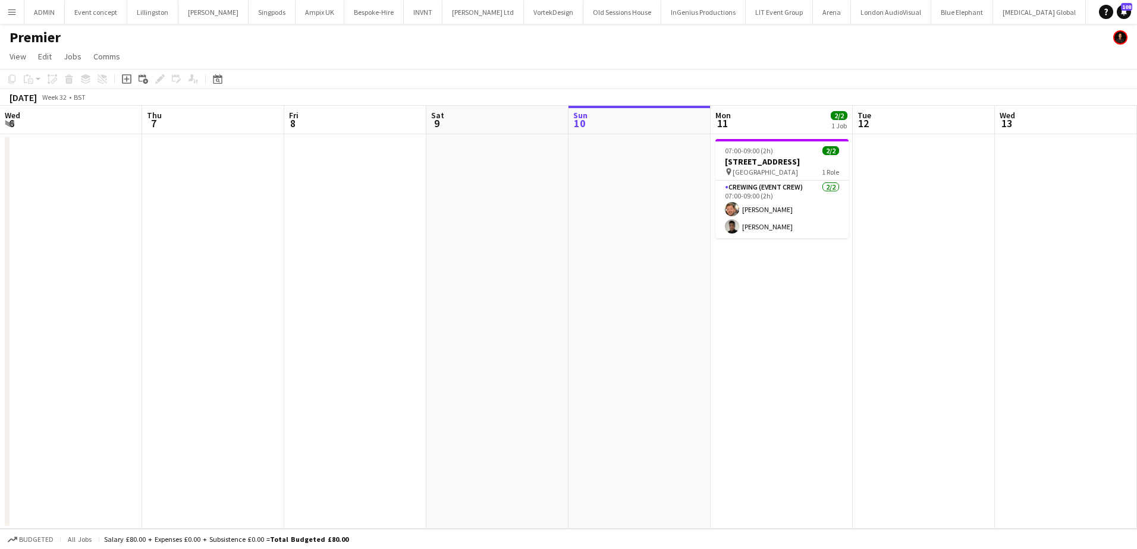
scroll to position [0, 293]
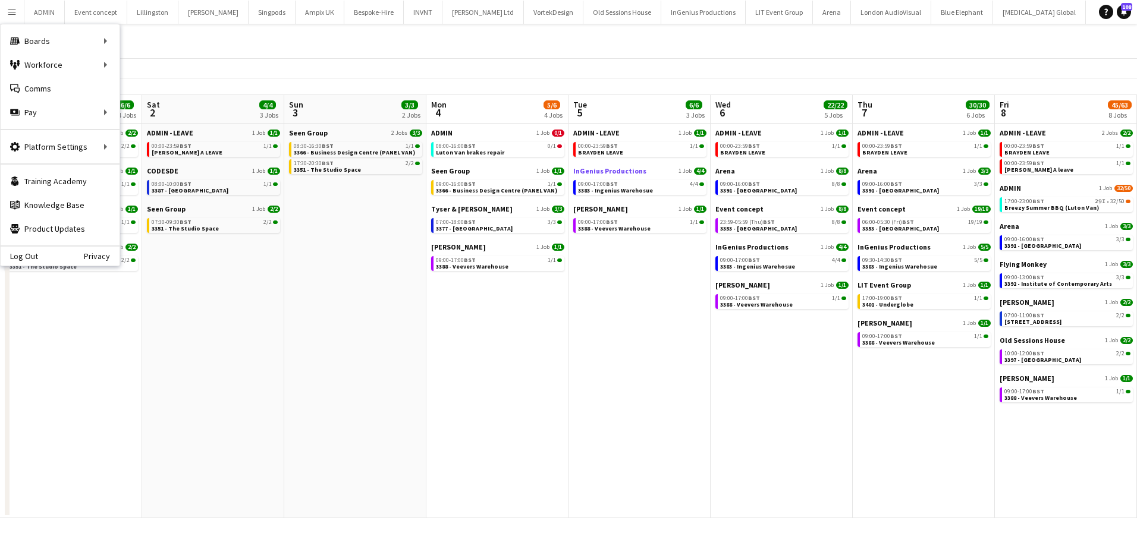
scroll to position [0, 426]
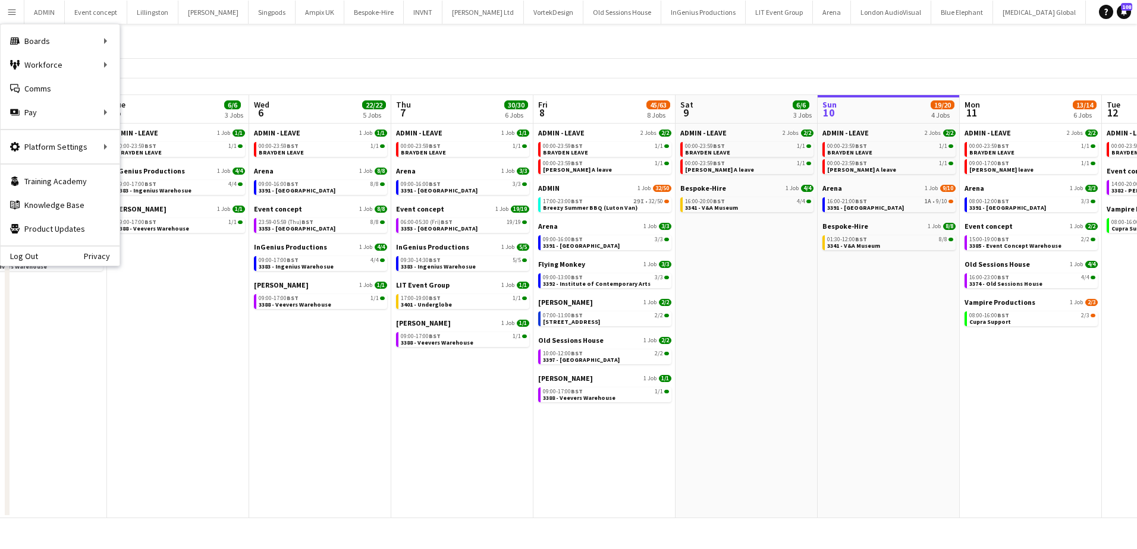
drag, startPoint x: 854, startPoint y: 319, endPoint x: 672, endPoint y: 310, distance: 182.1
click at [672, 310] on app-calendar-viewport "Fri 1 6/6 4 Jobs Sat 2 4/4 3 Jobs Sun 3 3/3 2 Jobs Mon 4 5/6 4 Jobs Tue 5 6/6 3…" at bounding box center [568, 306] width 1137 height 423
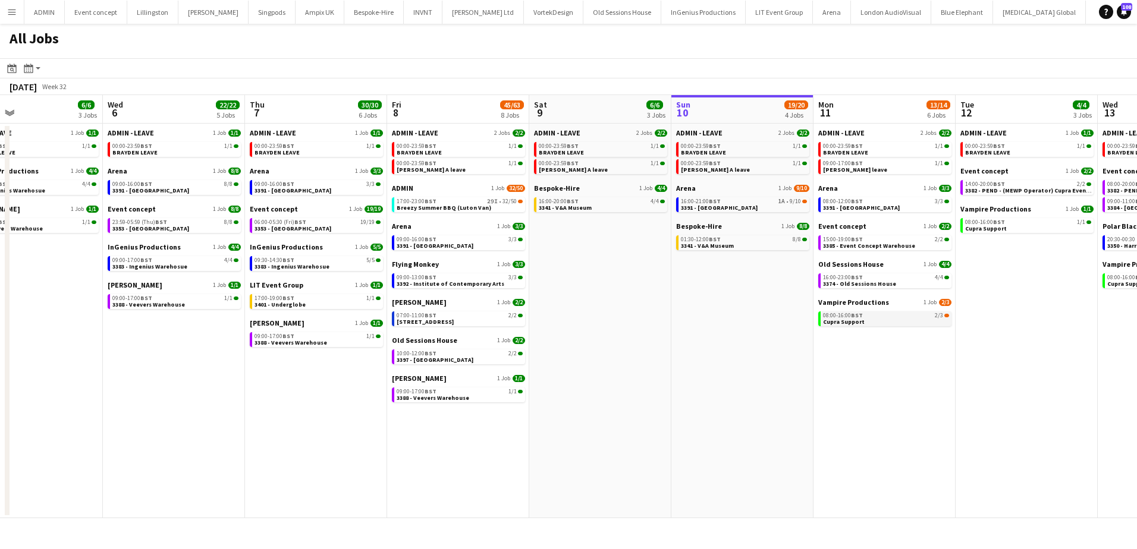
click at [876, 319] on link "08:00-16:00 BST 2/3 Cupra Support" at bounding box center [886, 319] width 126 height 14
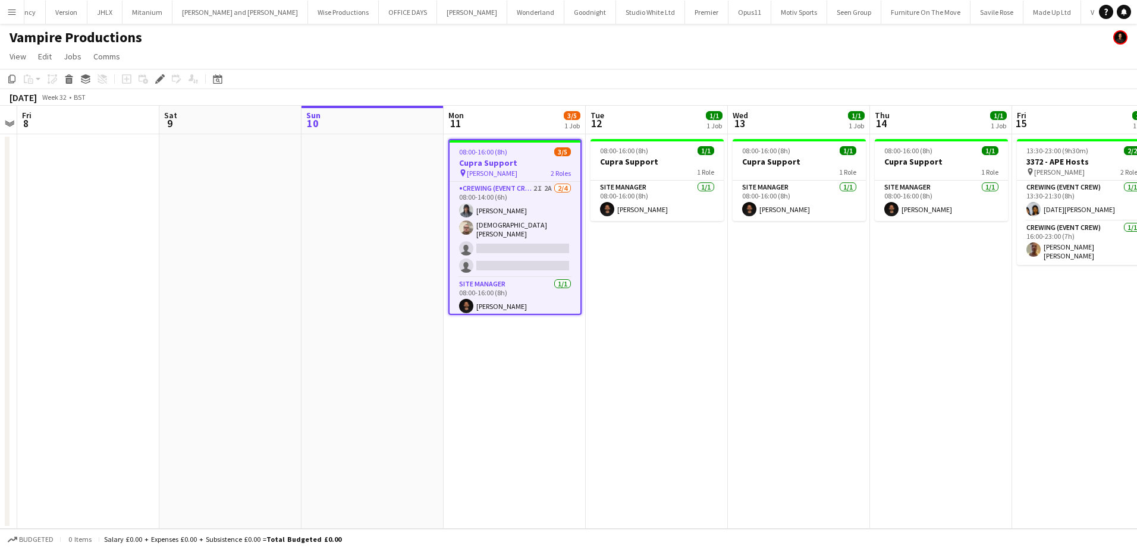
scroll to position [0, 2353]
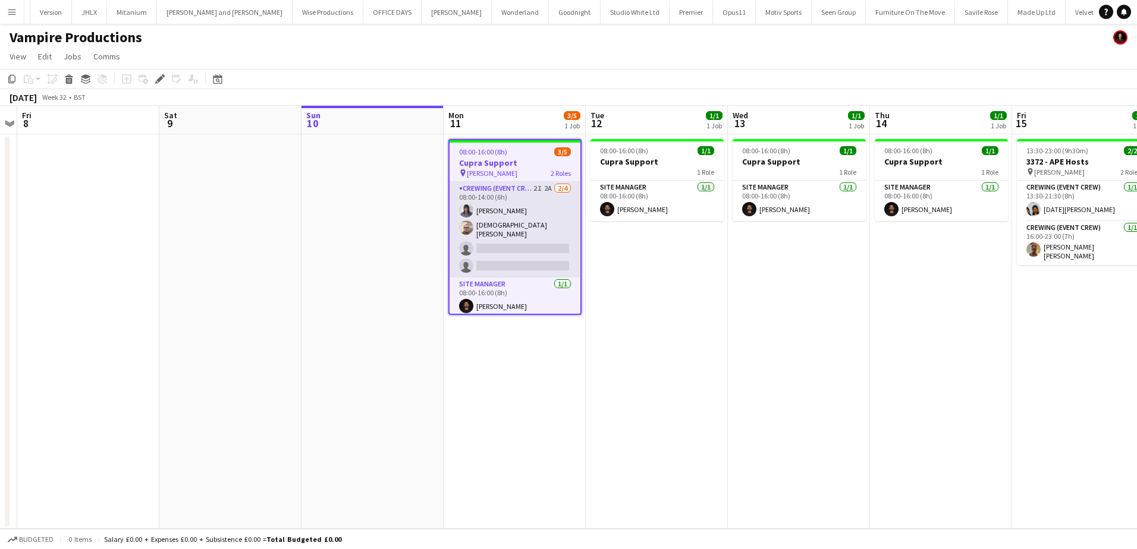
click at [544, 256] on app-card-role "Crewing (Event Crew) 2I 2A 2/4 08:00-14:00 (6h) Kaine Caldeira Christian Skinne…" at bounding box center [515, 230] width 131 height 96
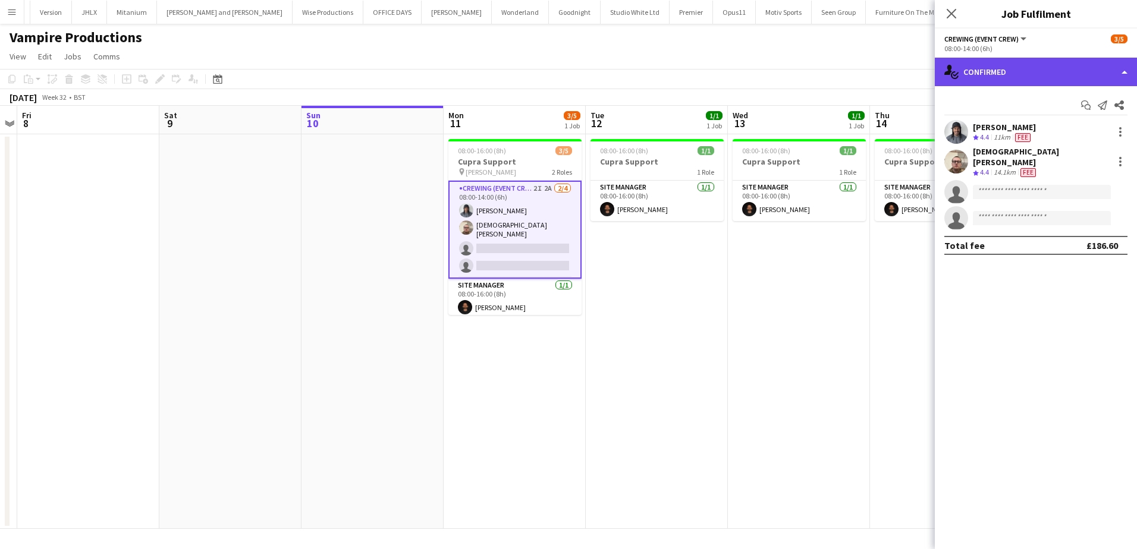
click at [1051, 79] on div "single-neutral-actions-check-2 Confirmed" at bounding box center [1036, 72] width 202 height 29
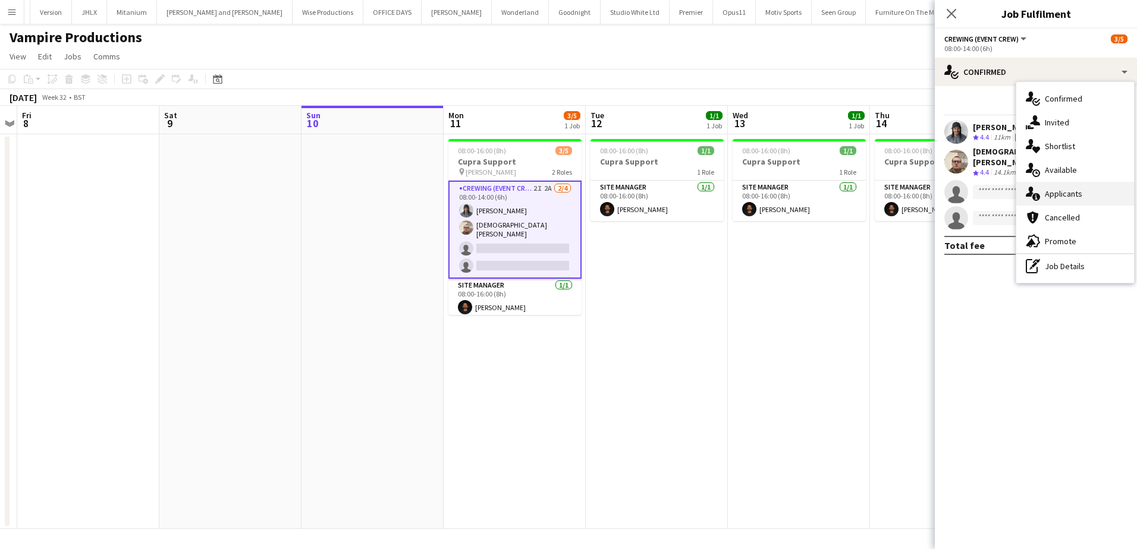
click at [1069, 190] on div "single-neutral-actions-information Applicants" at bounding box center [1075, 194] width 118 height 24
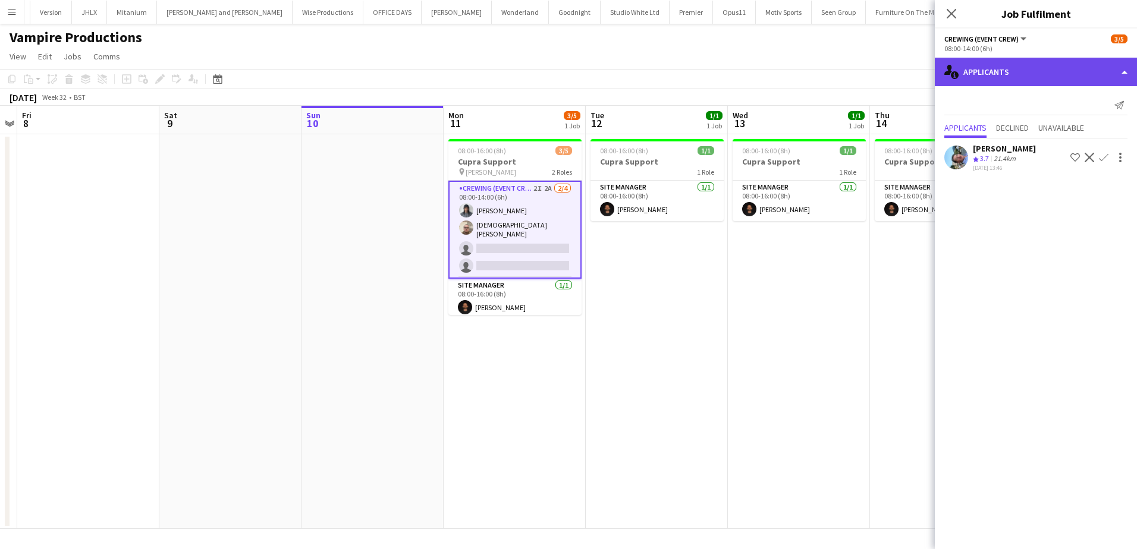
click at [1052, 75] on div "single-neutral-actions-information Applicants" at bounding box center [1036, 72] width 202 height 29
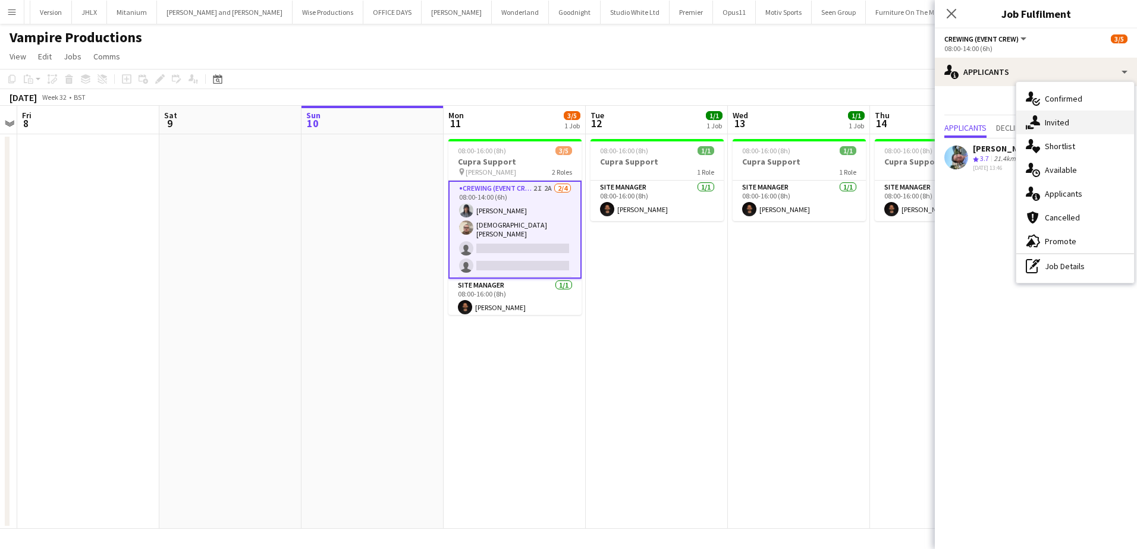
click at [1062, 117] on div "single-neutral-actions-share-1 Invited" at bounding box center [1075, 123] width 118 height 24
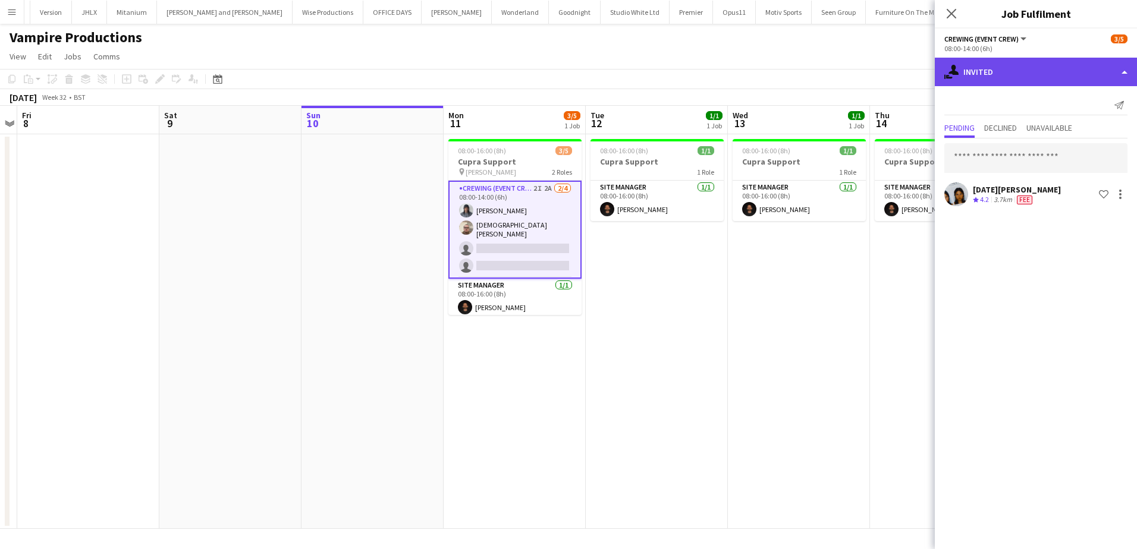
click at [1061, 78] on div "single-neutral-actions-share-1 Invited" at bounding box center [1036, 72] width 202 height 29
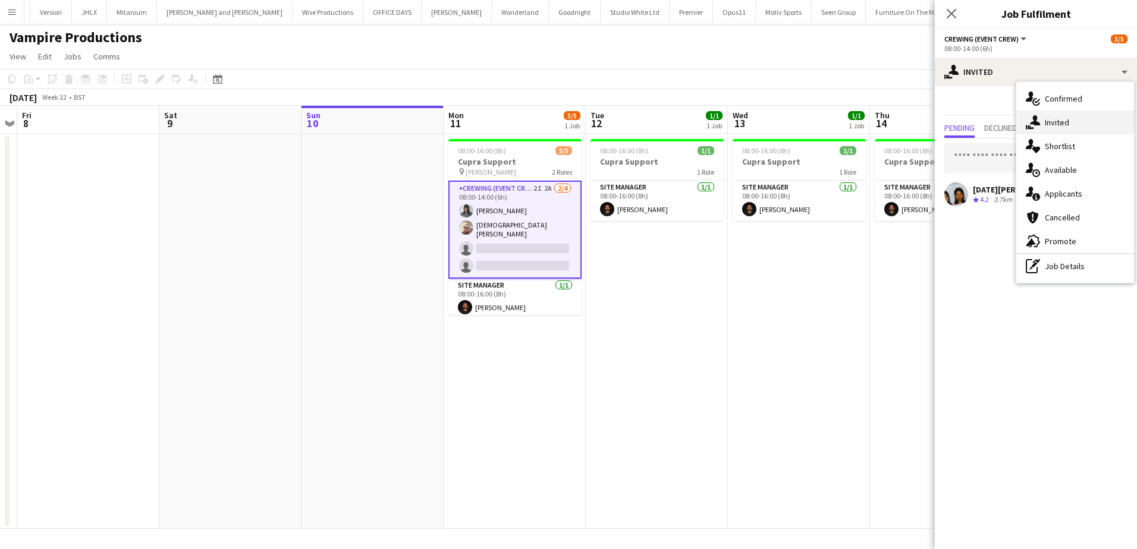
click at [1090, 121] on div "single-neutral-actions-share-1 Invited" at bounding box center [1075, 123] width 118 height 24
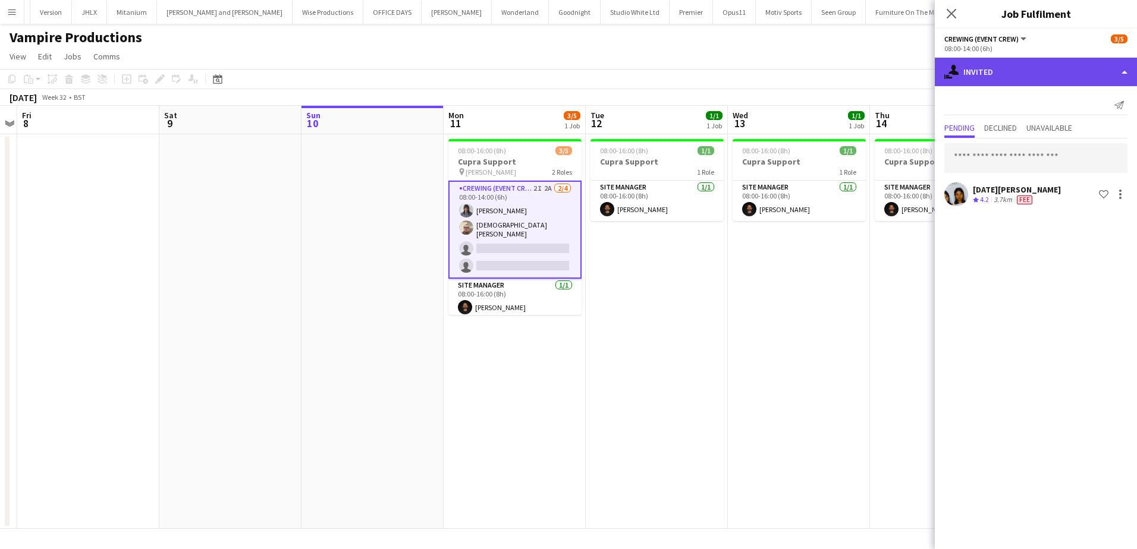
click at [1069, 82] on div "single-neutral-actions-share-1 Invited" at bounding box center [1036, 72] width 202 height 29
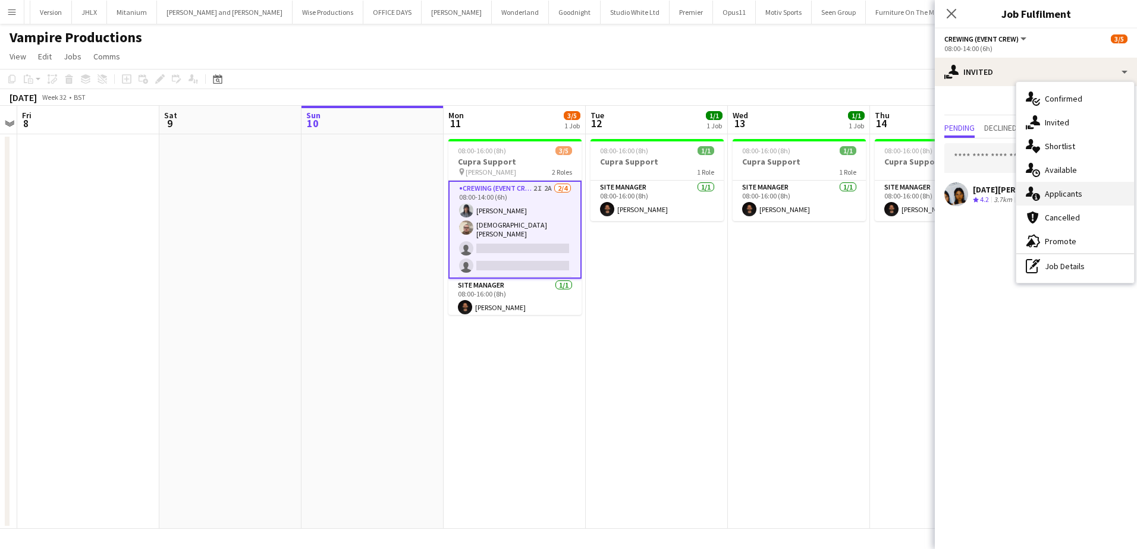
click at [1092, 194] on div "single-neutral-actions-information Applicants" at bounding box center [1075, 194] width 118 height 24
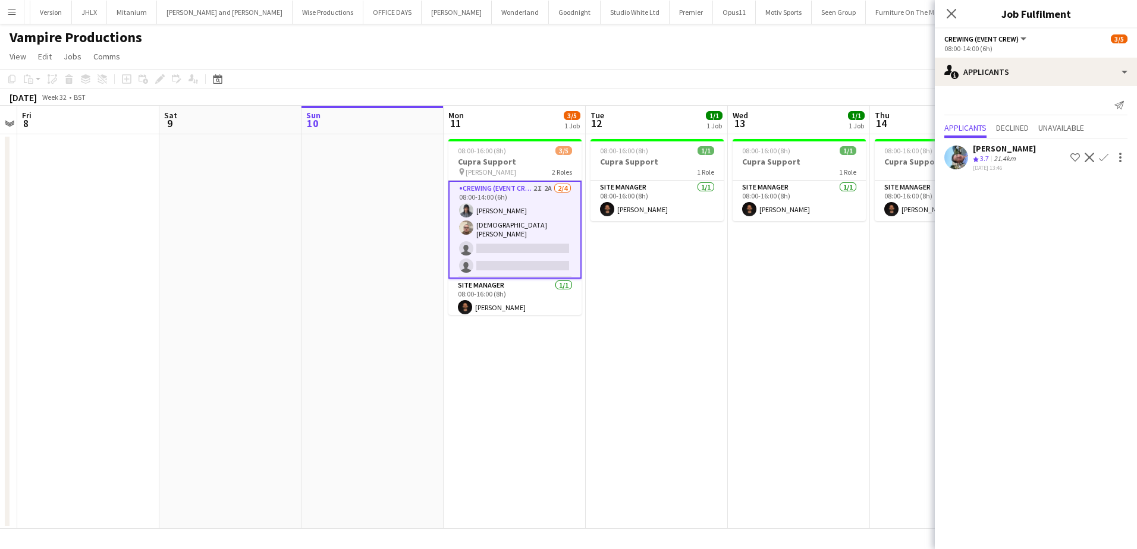
click at [1102, 153] on app-icon "Confirm" at bounding box center [1104, 158] width 10 height 10
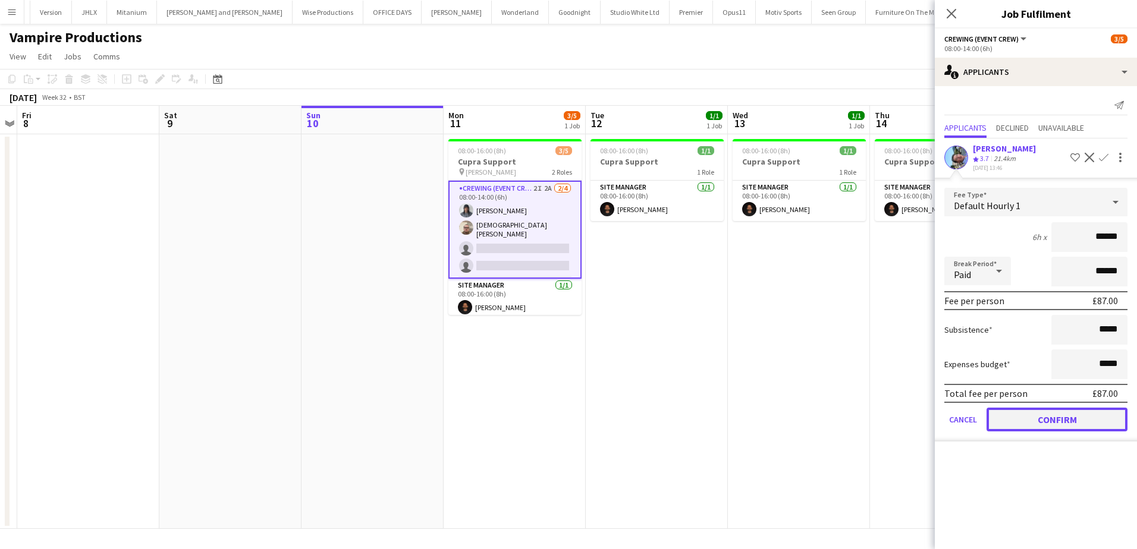
click at [1048, 417] on button "Confirm" at bounding box center [1056, 420] width 141 height 24
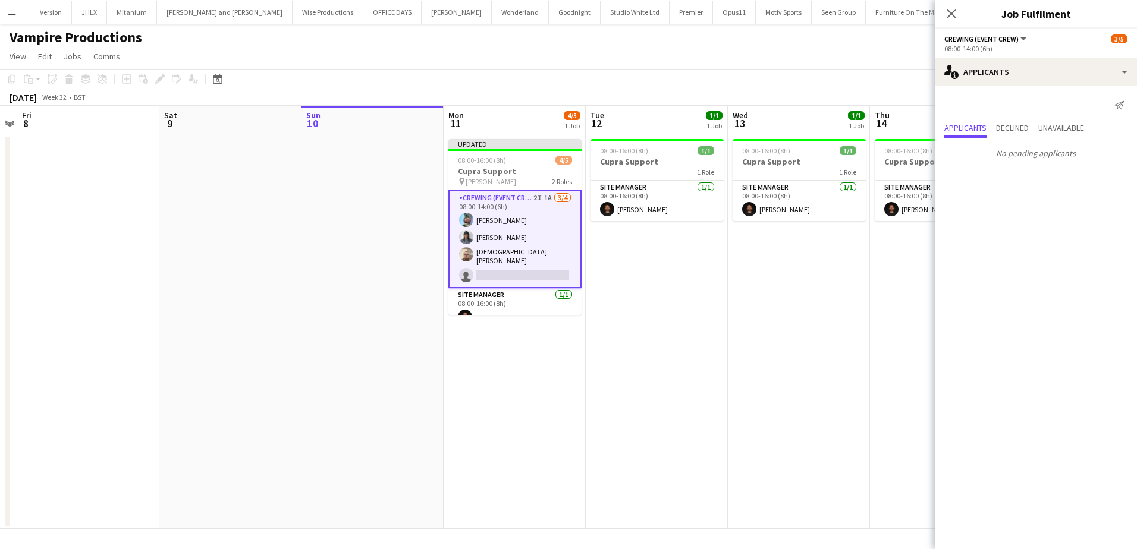
click at [775, 292] on app-date-cell "08:00-16:00 (8h) 1/1 Cupra Support 1 Role Site Manager 1/1 08:00-16:00 (8h) Chr…" at bounding box center [799, 331] width 142 height 395
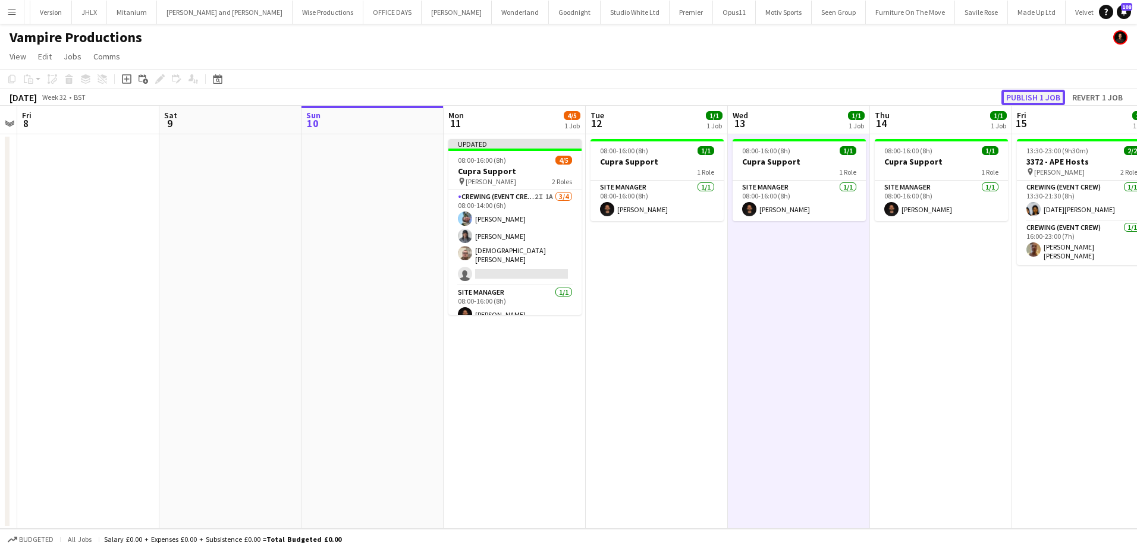
click at [1036, 98] on button "Publish 1 job" at bounding box center [1033, 97] width 64 height 15
